Goal: Navigation & Orientation: Find specific page/section

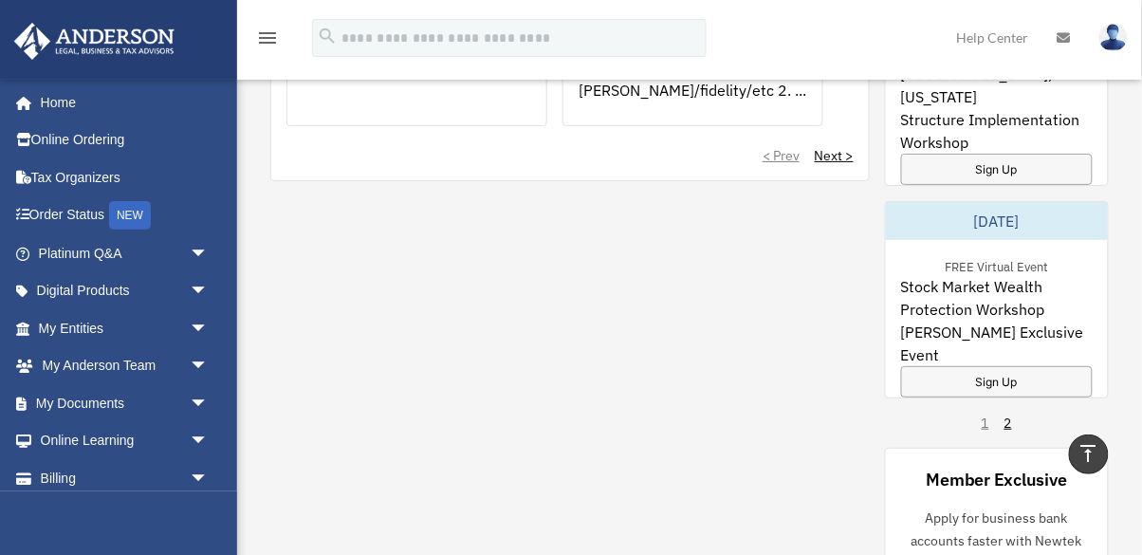
scroll to position [1635, 0]
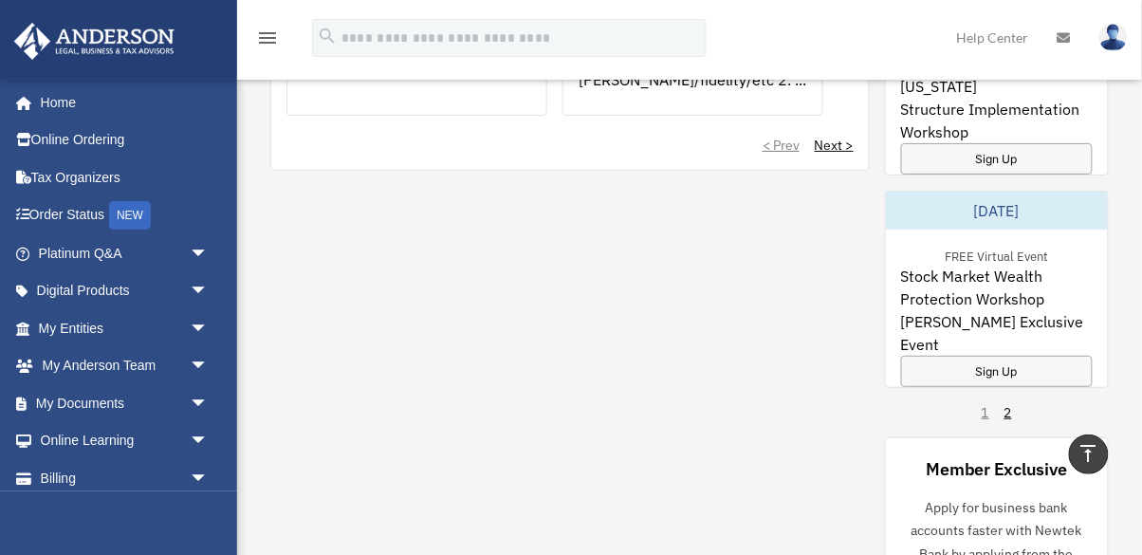
click at [1029, 420] on div "[DATE]-[DATE] Live & In-Person [GEOGRAPHIC_DATA], [US_STATE] Structure Implemen…" at bounding box center [997, 100] width 224 height 1095
click at [1009, 416] on link "2" at bounding box center [1009, 412] width 8 height 19
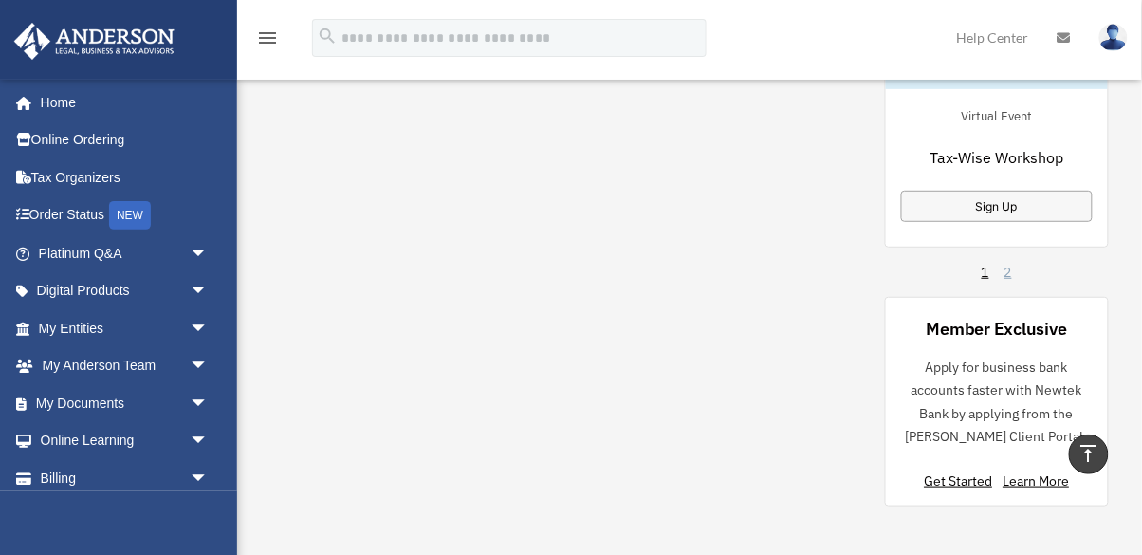
scroll to position [1803, 0]
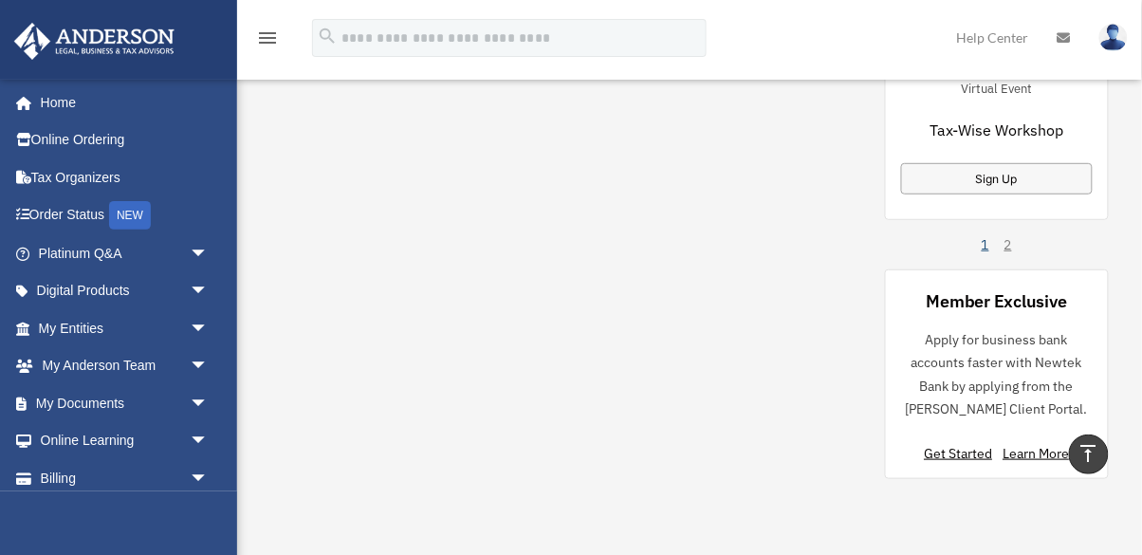
click at [987, 249] on link "1" at bounding box center [986, 244] width 8 height 19
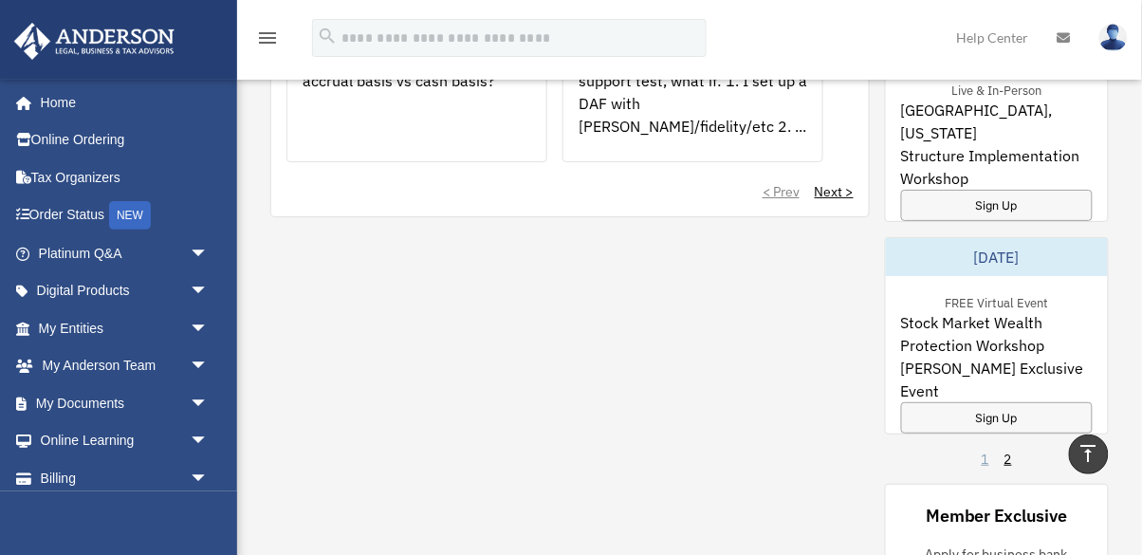
scroll to position [1590, 0]
click at [1008, 455] on link "2" at bounding box center [1009, 458] width 8 height 19
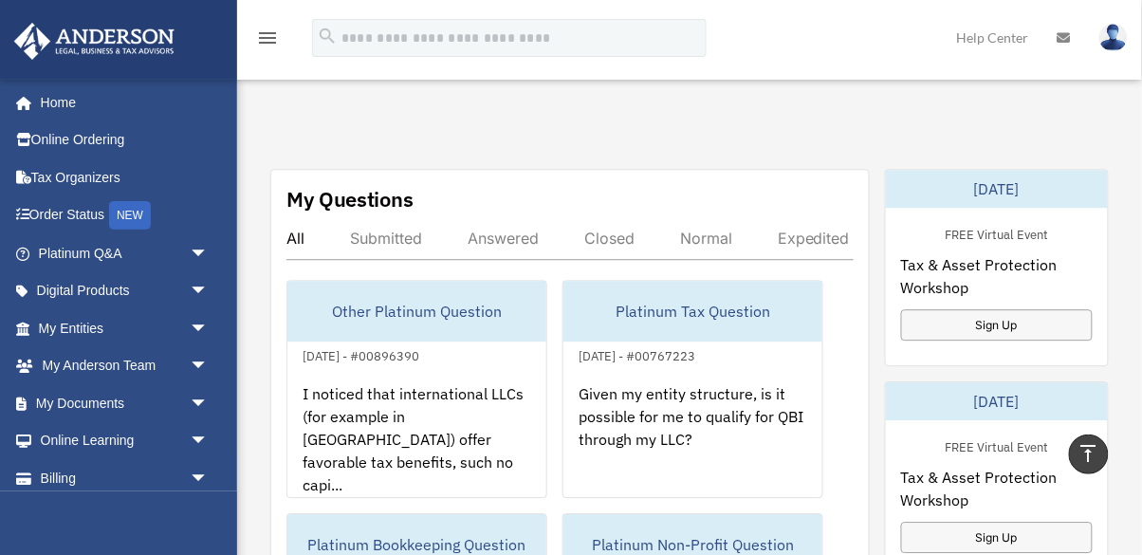
scroll to position [1018, 0]
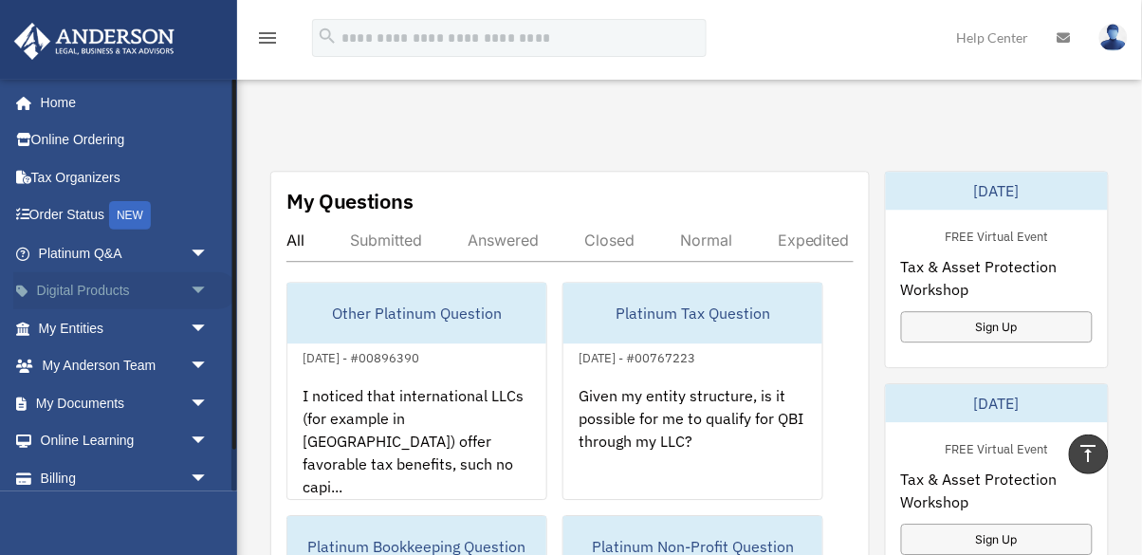
click at [190, 298] on span "arrow_drop_down" at bounding box center [209, 291] width 38 height 39
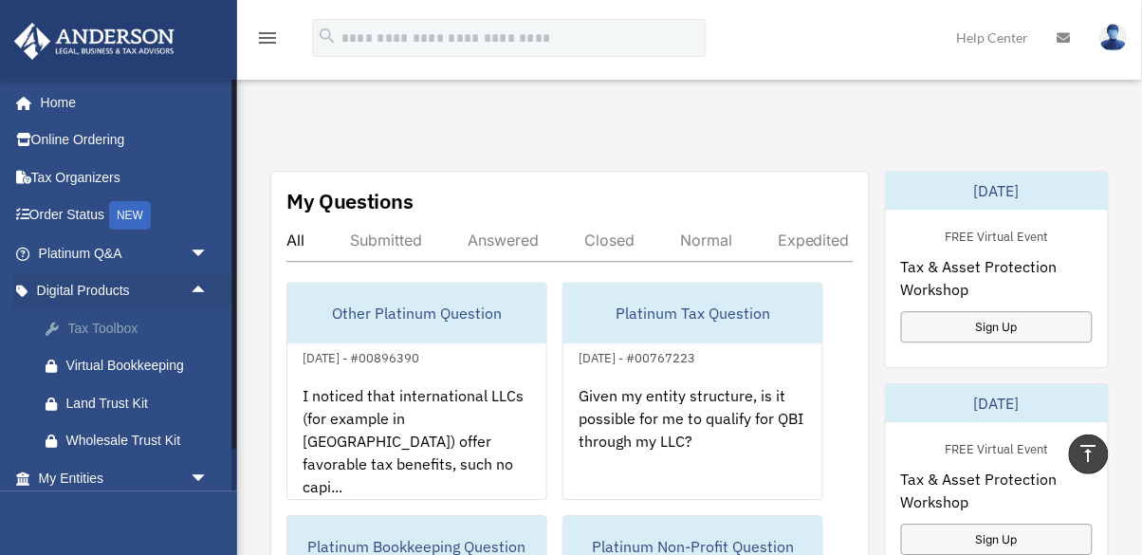
click at [181, 311] on link "Tax Toolbox" at bounding box center [132, 328] width 211 height 38
click at [185, 311] on link "Tax Toolbox" at bounding box center [132, 328] width 211 height 38
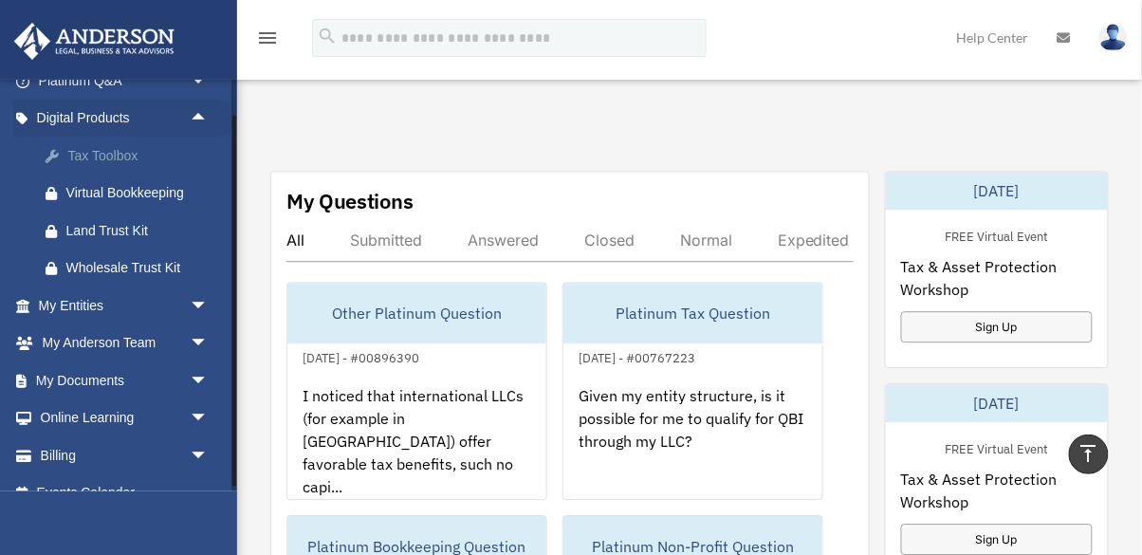
scroll to position [179, 0]
